Goal: Navigation & Orientation: Find specific page/section

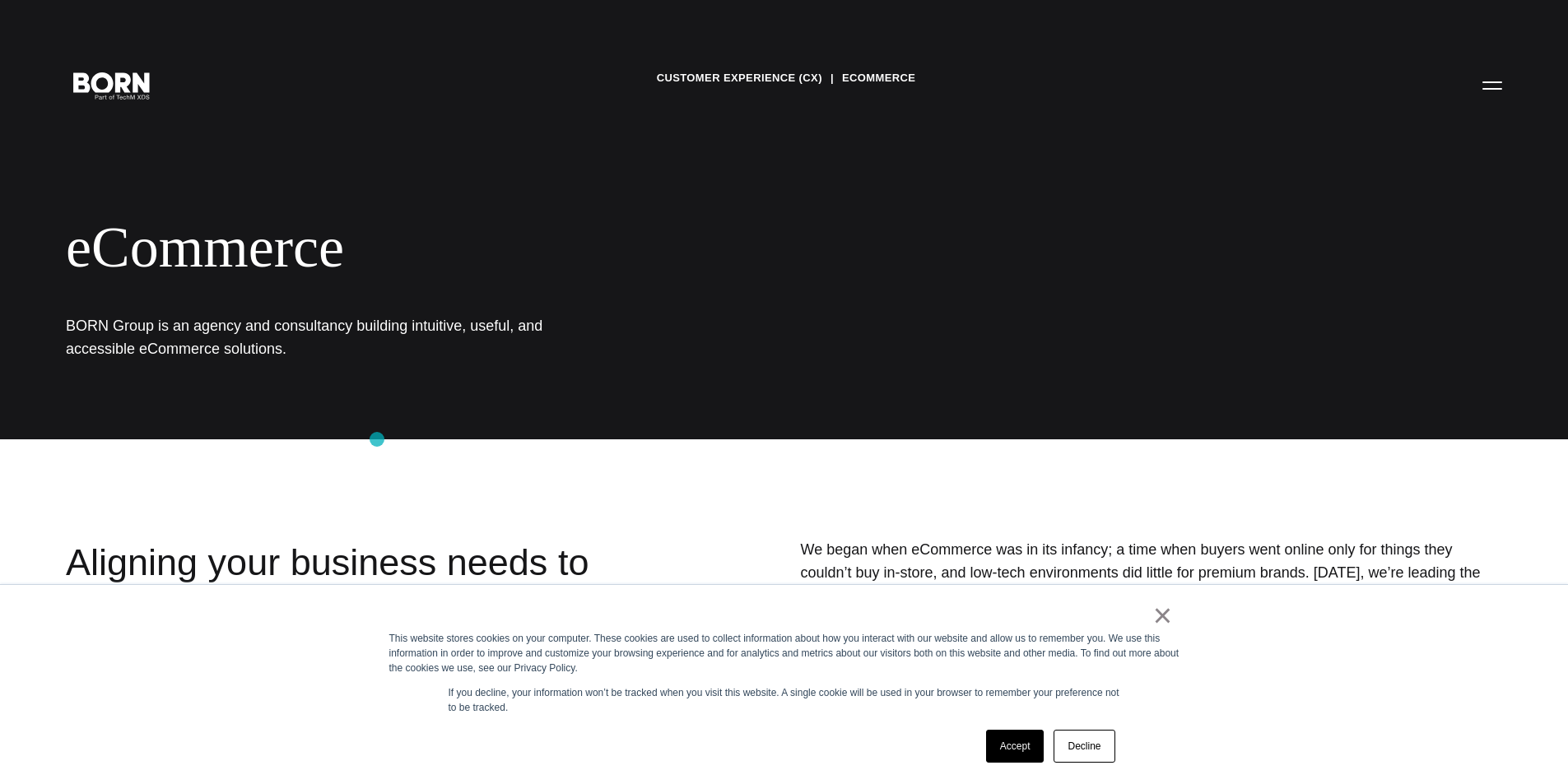
click at [377, 439] on div "Customer Experience (CX) eCommerce eCommerce BORN Group is an agency and consul…" at bounding box center [784, 219] width 1568 height 439
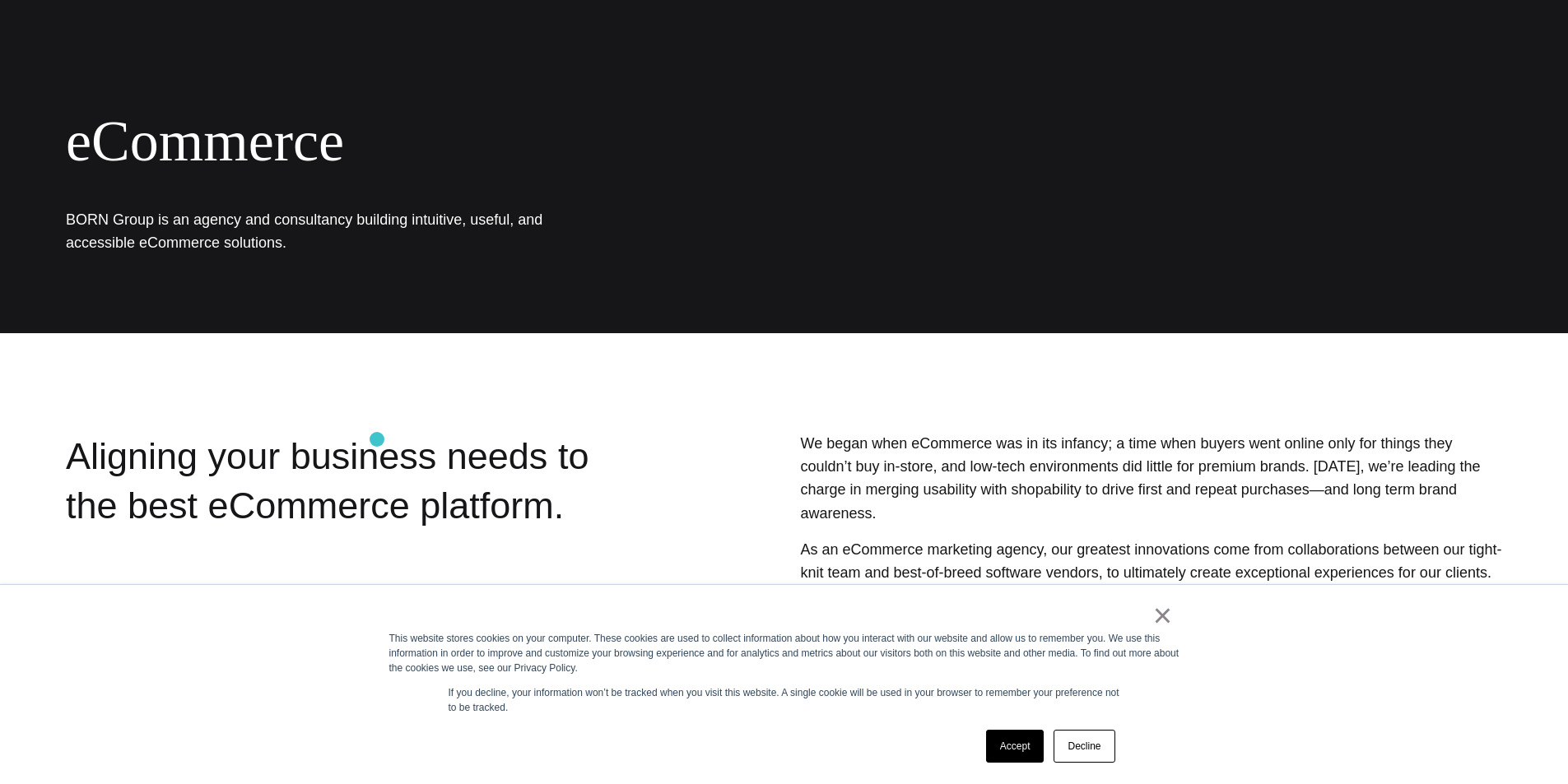
scroll to position [111, 0]
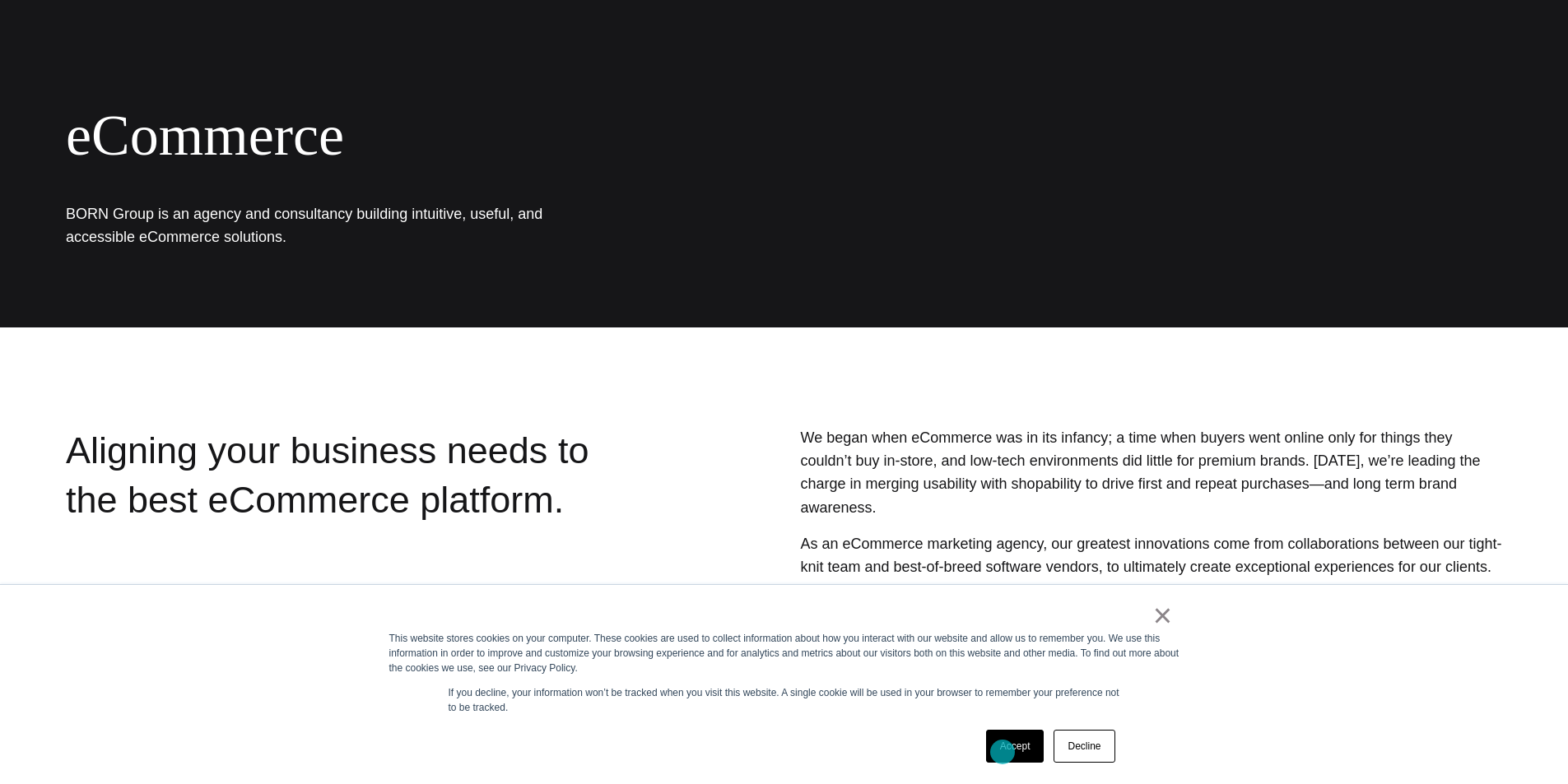
click at [1003, 752] on link "Accept" at bounding box center [1015, 746] width 58 height 33
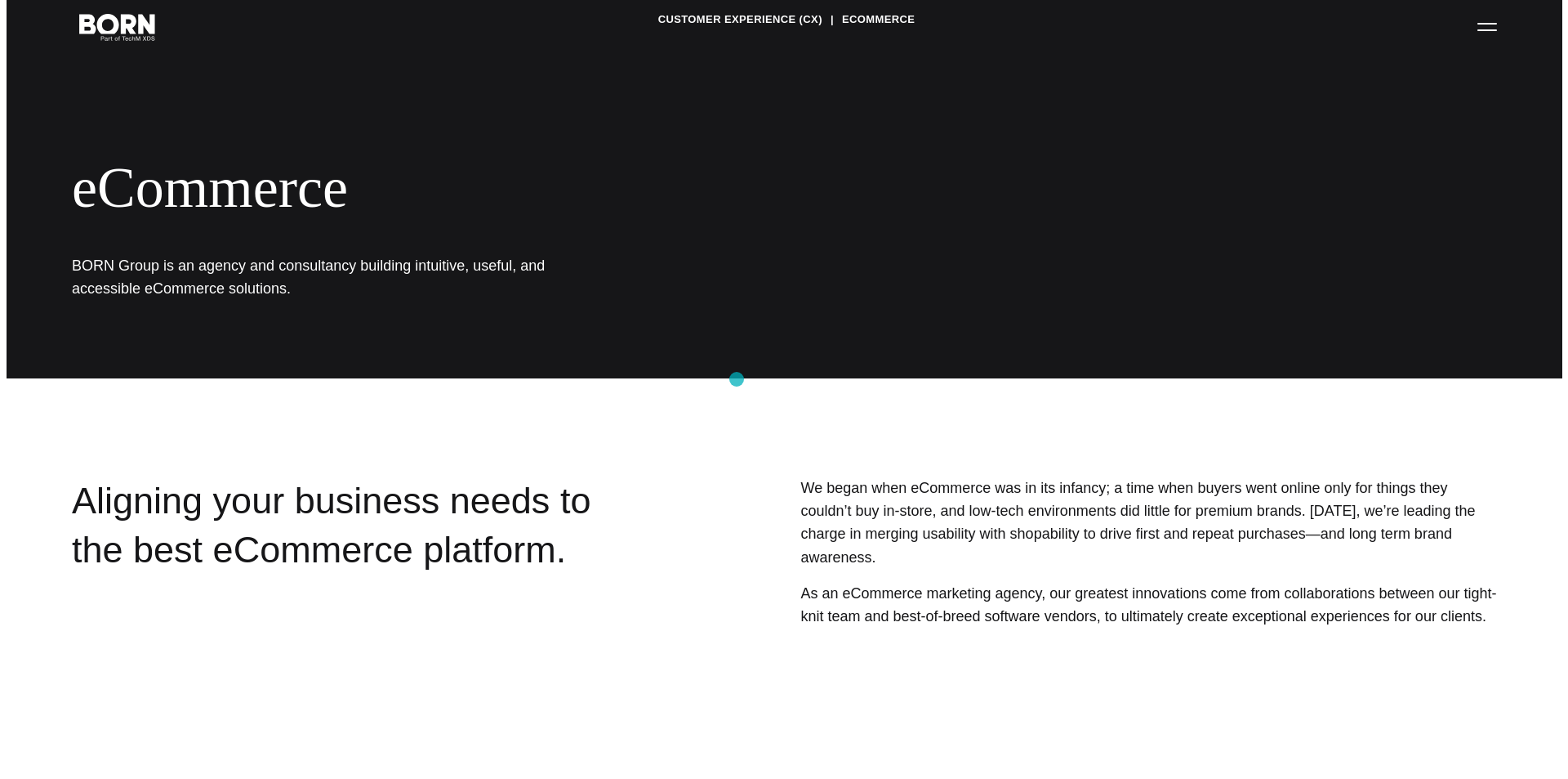
scroll to position [0, 0]
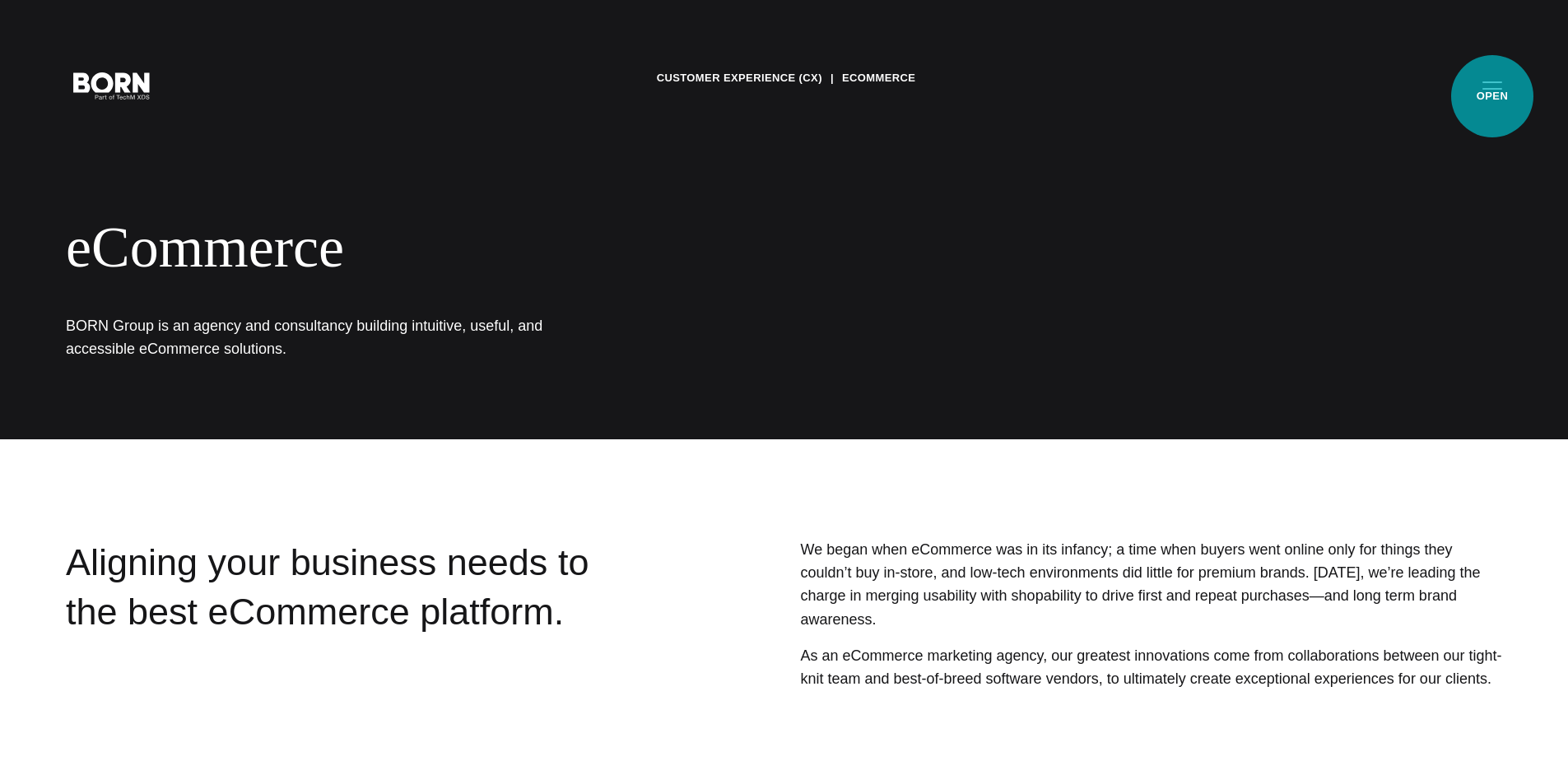
click at [1492, 96] on button "Primary Menu" at bounding box center [1491, 85] width 40 height 35
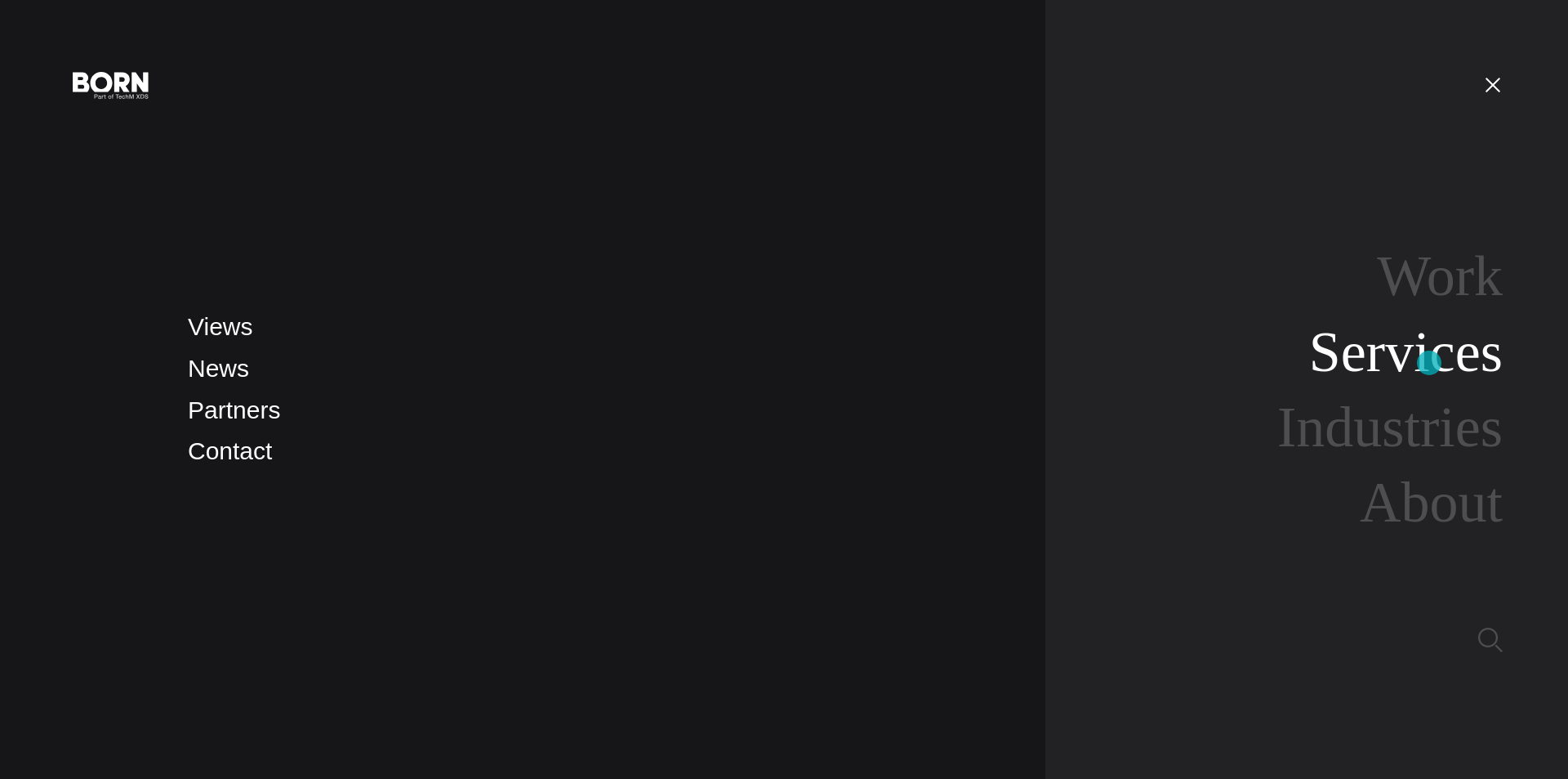
click at [1430, 362] on link "Services" at bounding box center [1406, 352] width 194 height 63
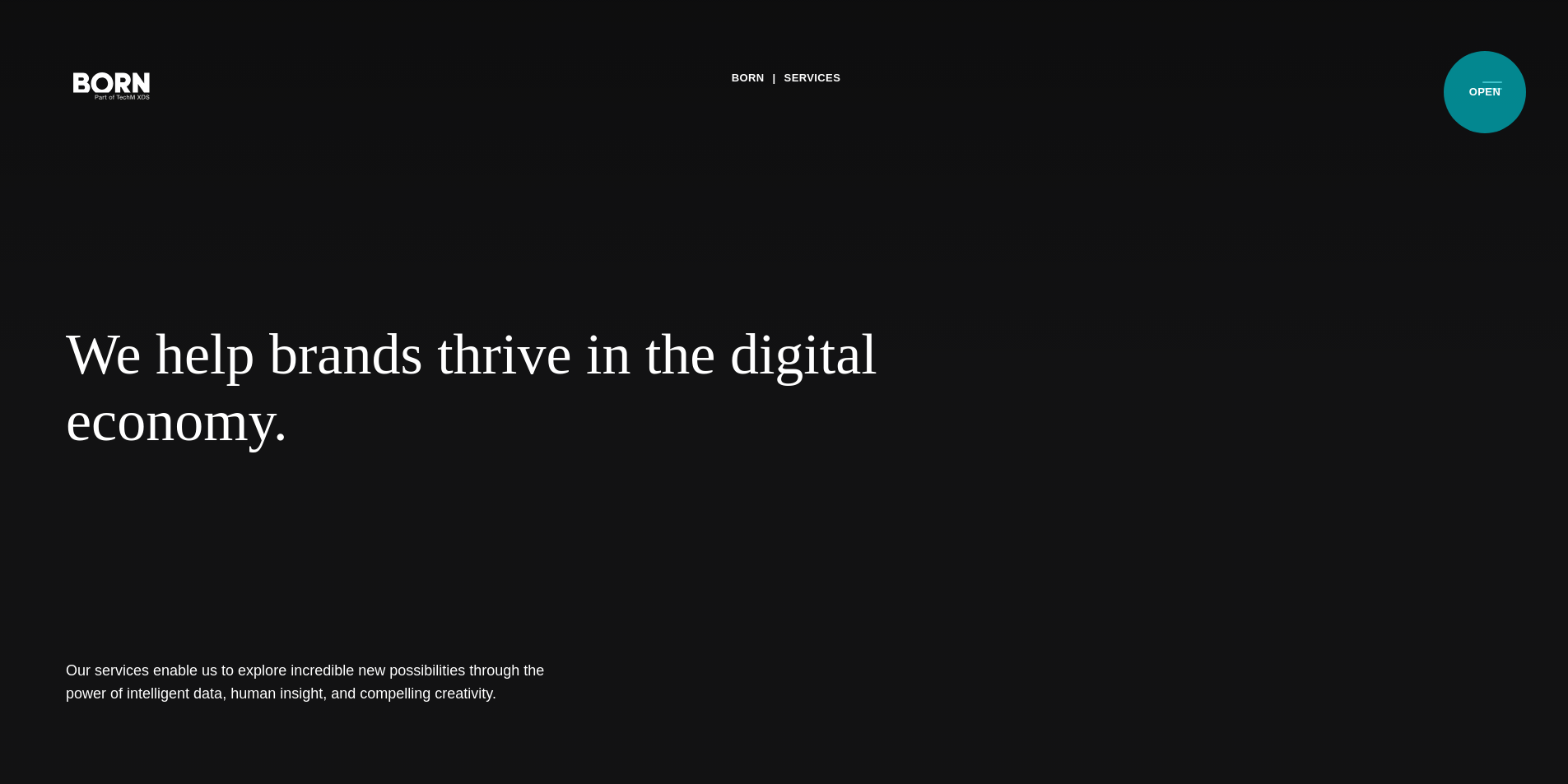
click at [1485, 92] on button "Primary Menu" at bounding box center [1491, 85] width 40 height 35
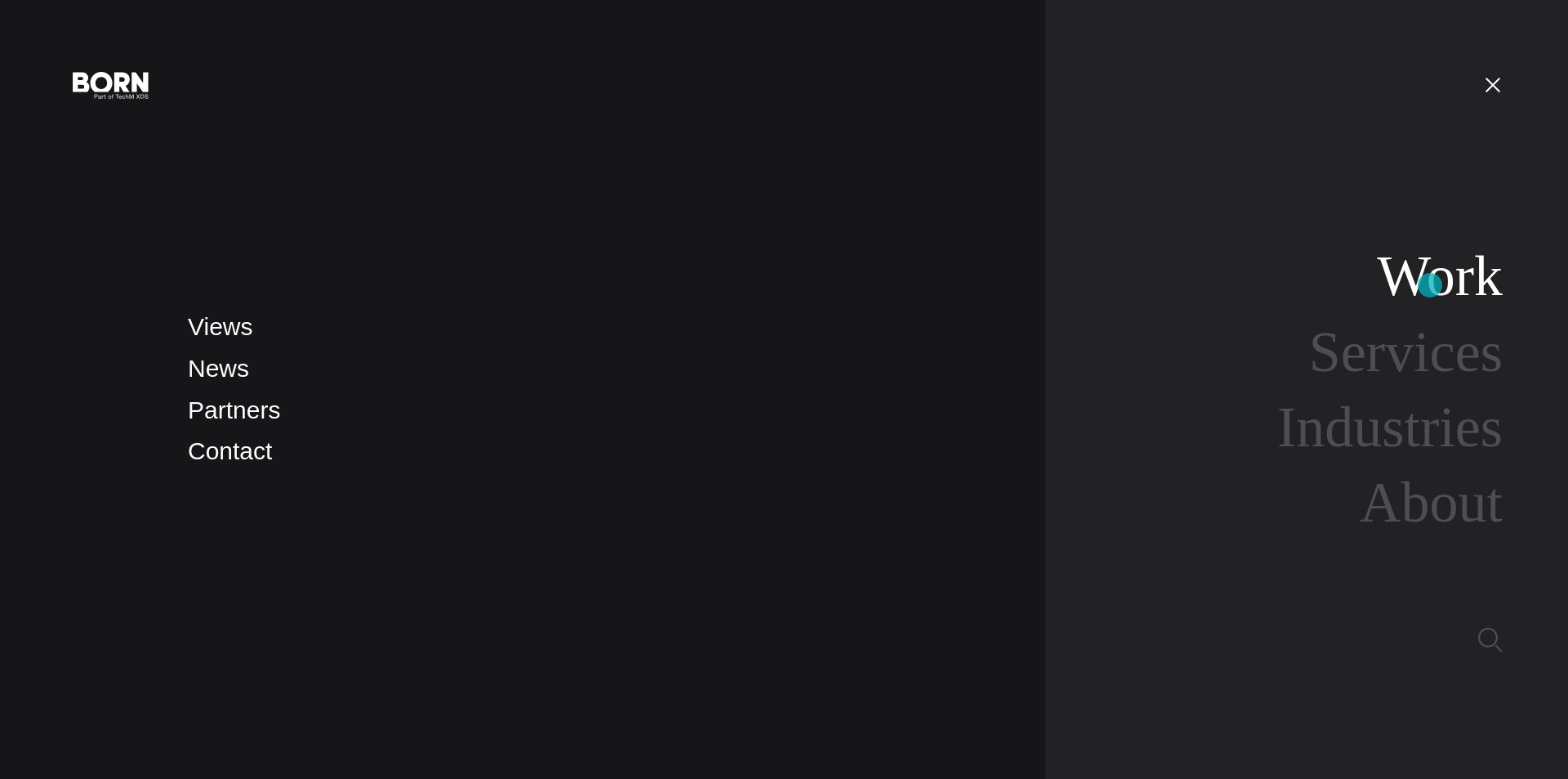
click at [1430, 286] on link "Work" at bounding box center [1440, 276] width 126 height 63
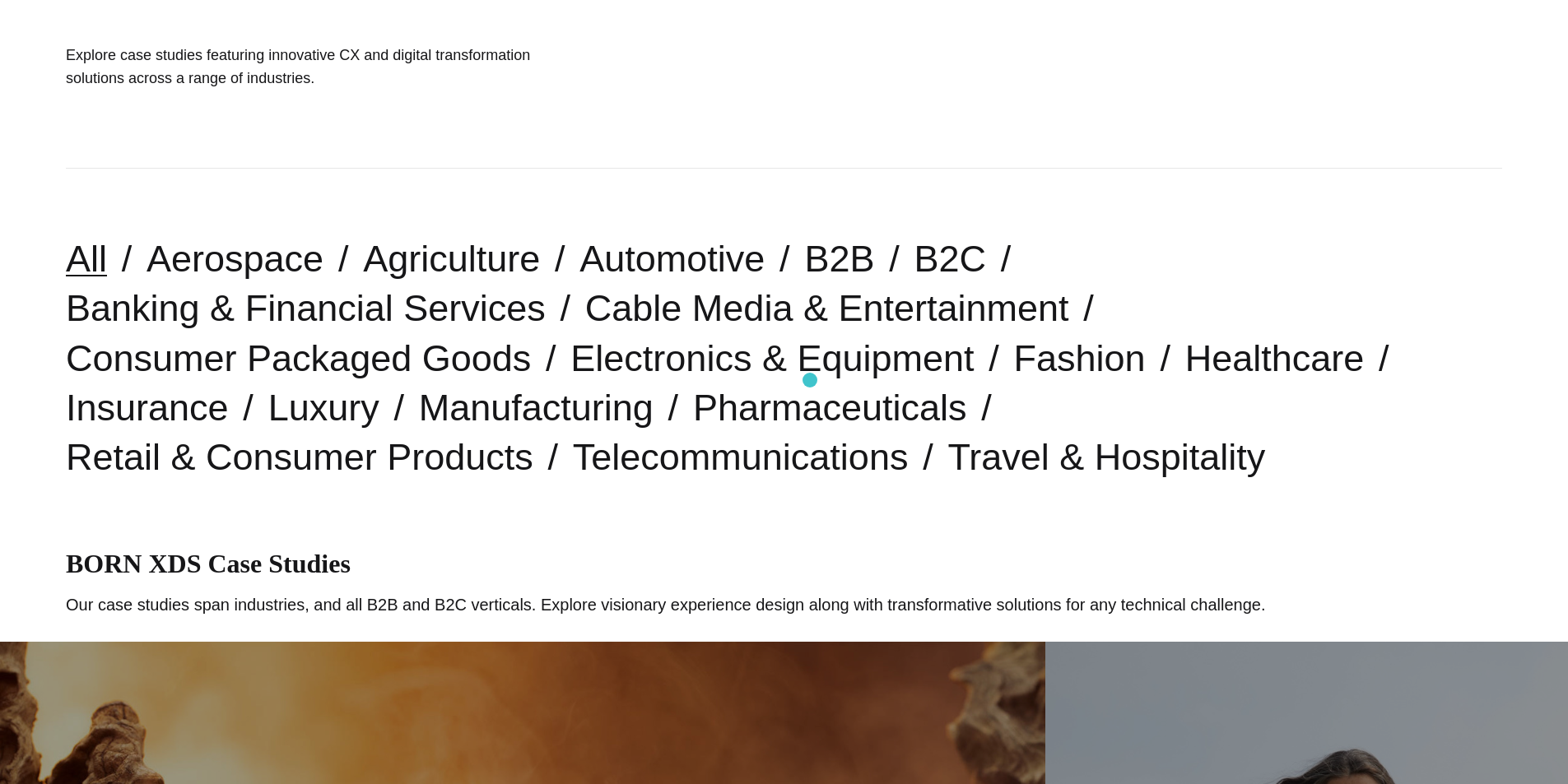
scroll to position [273, 0]
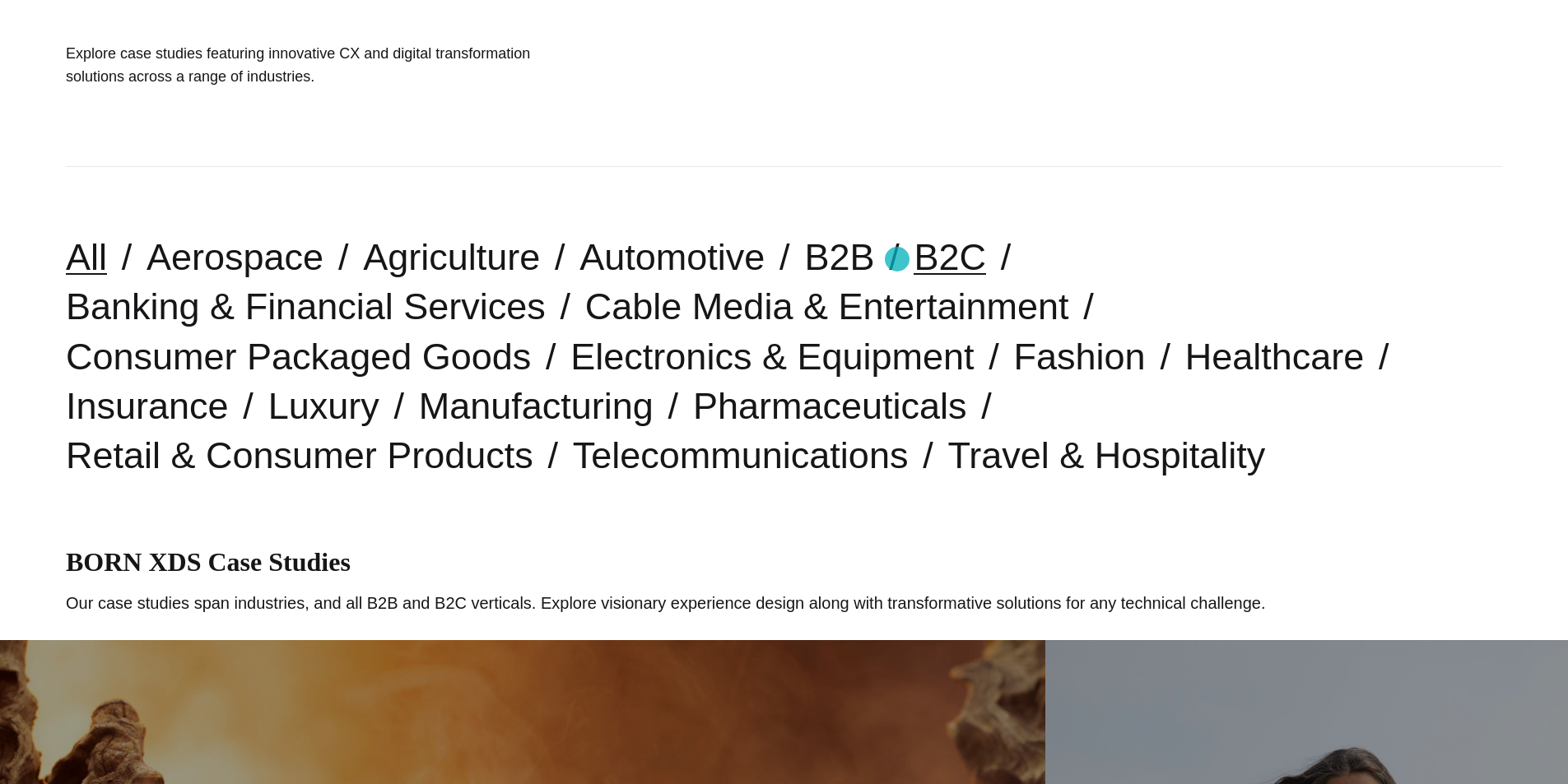
click at [914, 259] on link "B2C" at bounding box center [949, 257] width 73 height 42
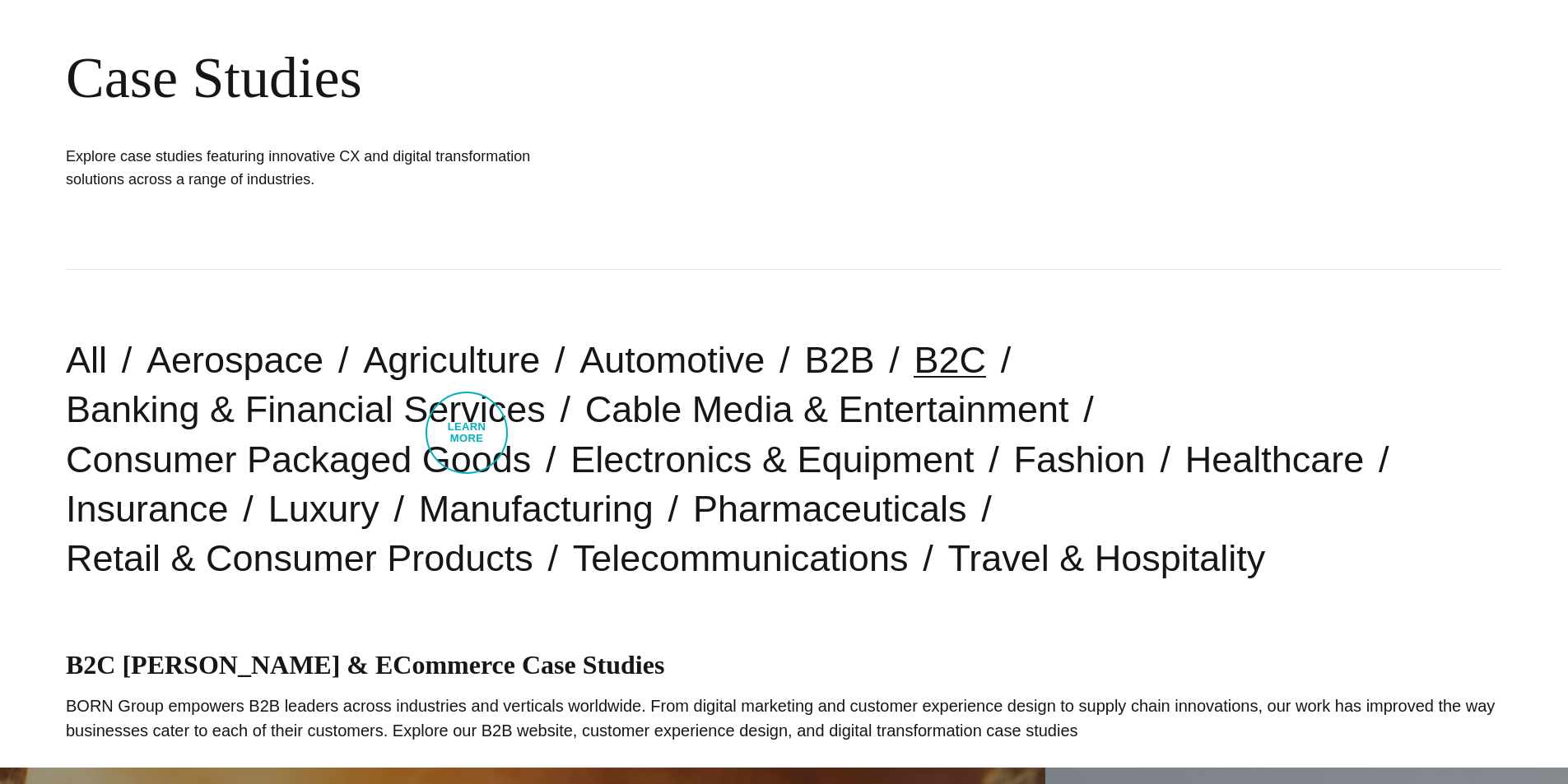
scroll to position [183, 0]
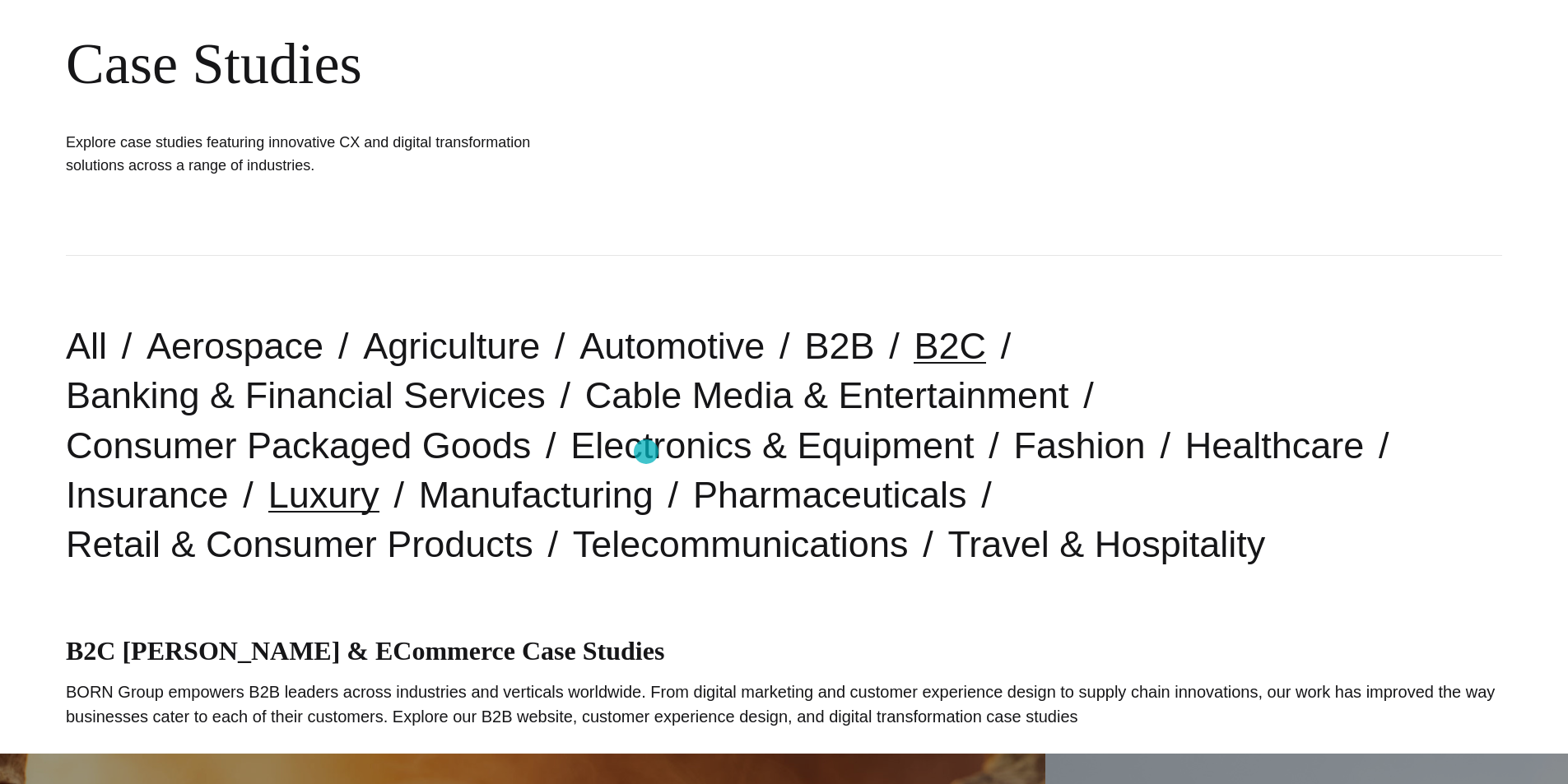
click at [380, 474] on link "Luxury" at bounding box center [324, 495] width 112 height 42
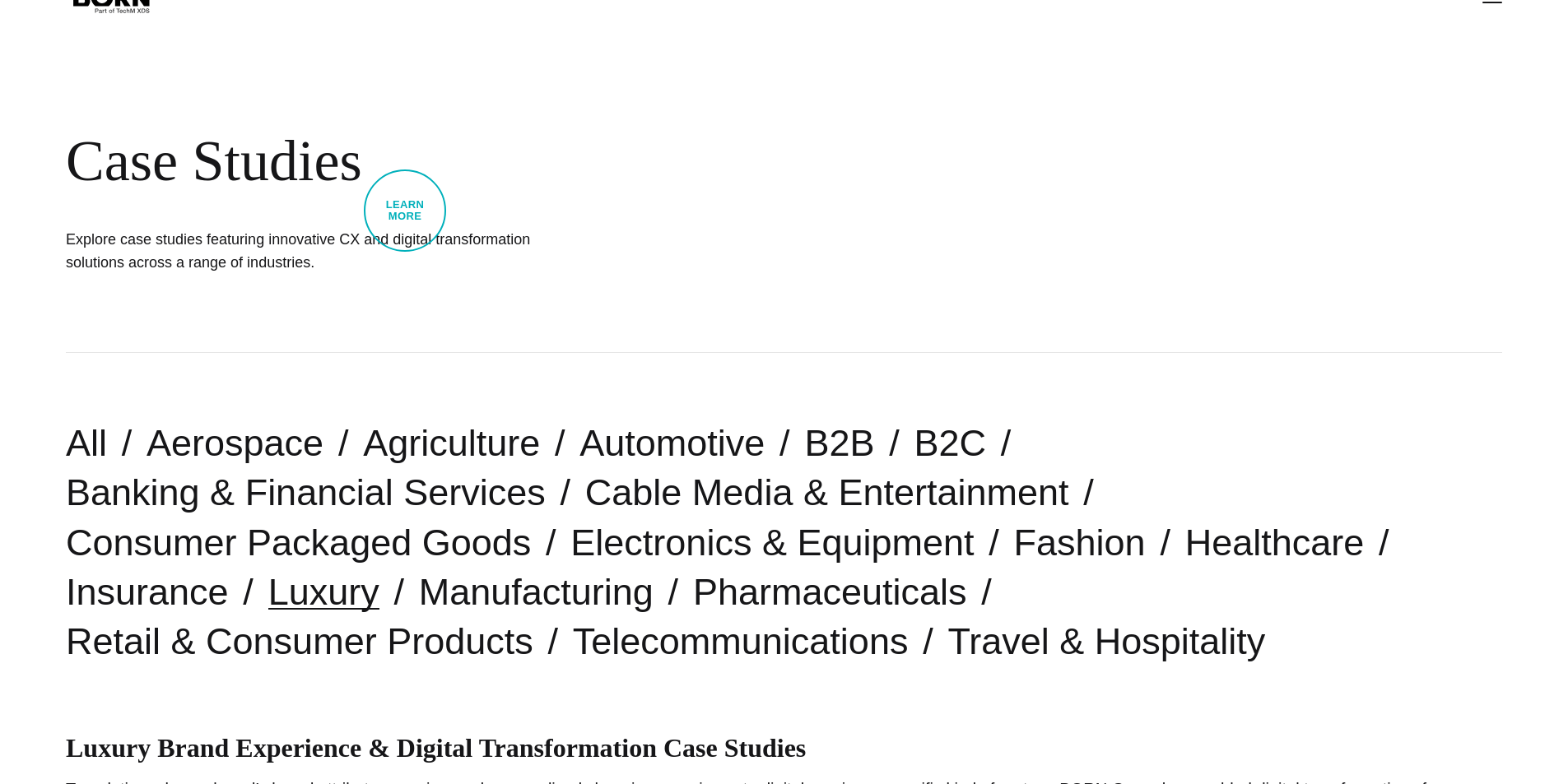
scroll to position [96, 0]
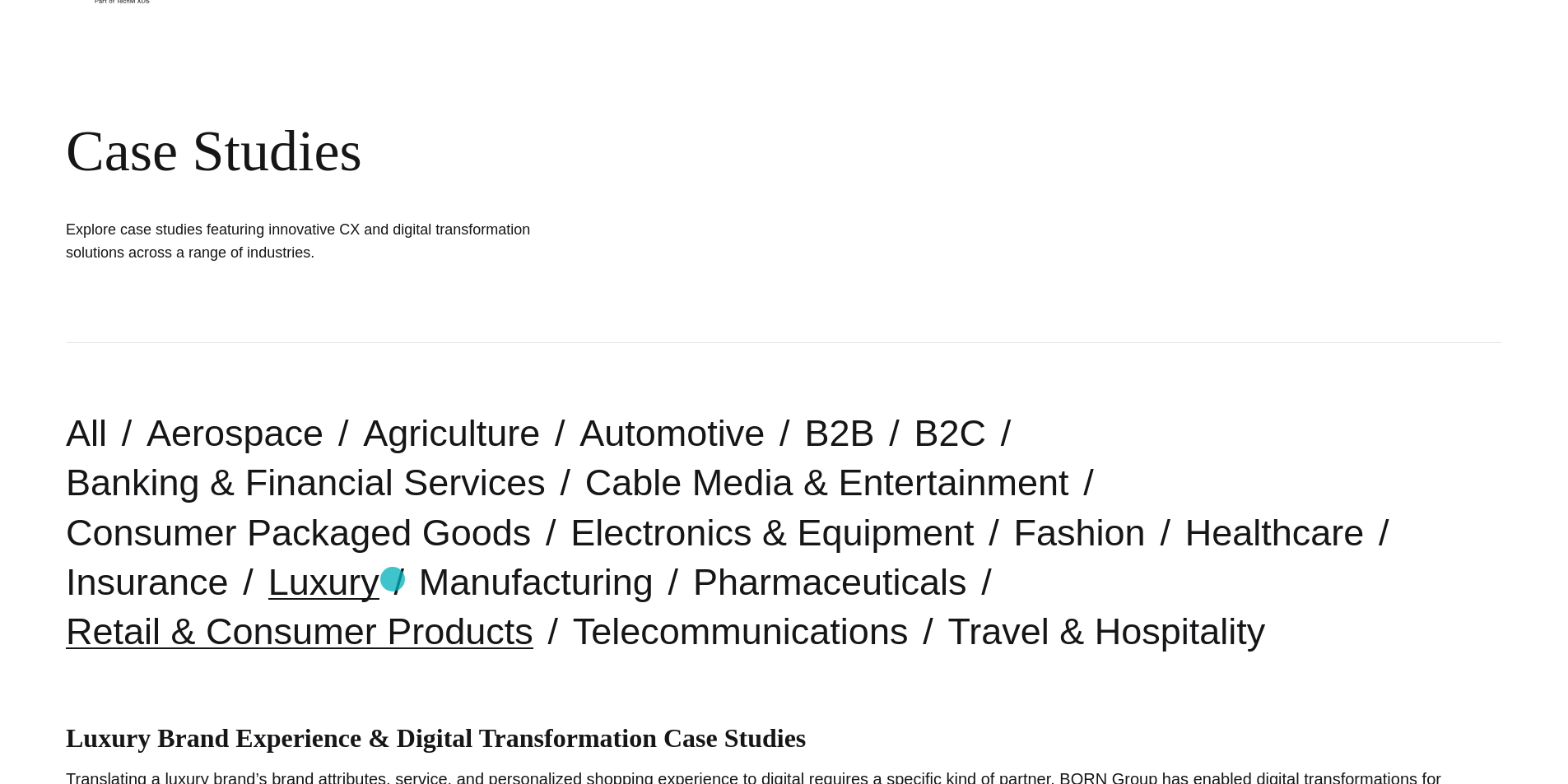
click at [393, 611] on link "Retail & Consumer Products" at bounding box center [299, 632] width 467 height 42
